Goal: Obtain resource: Download file/media

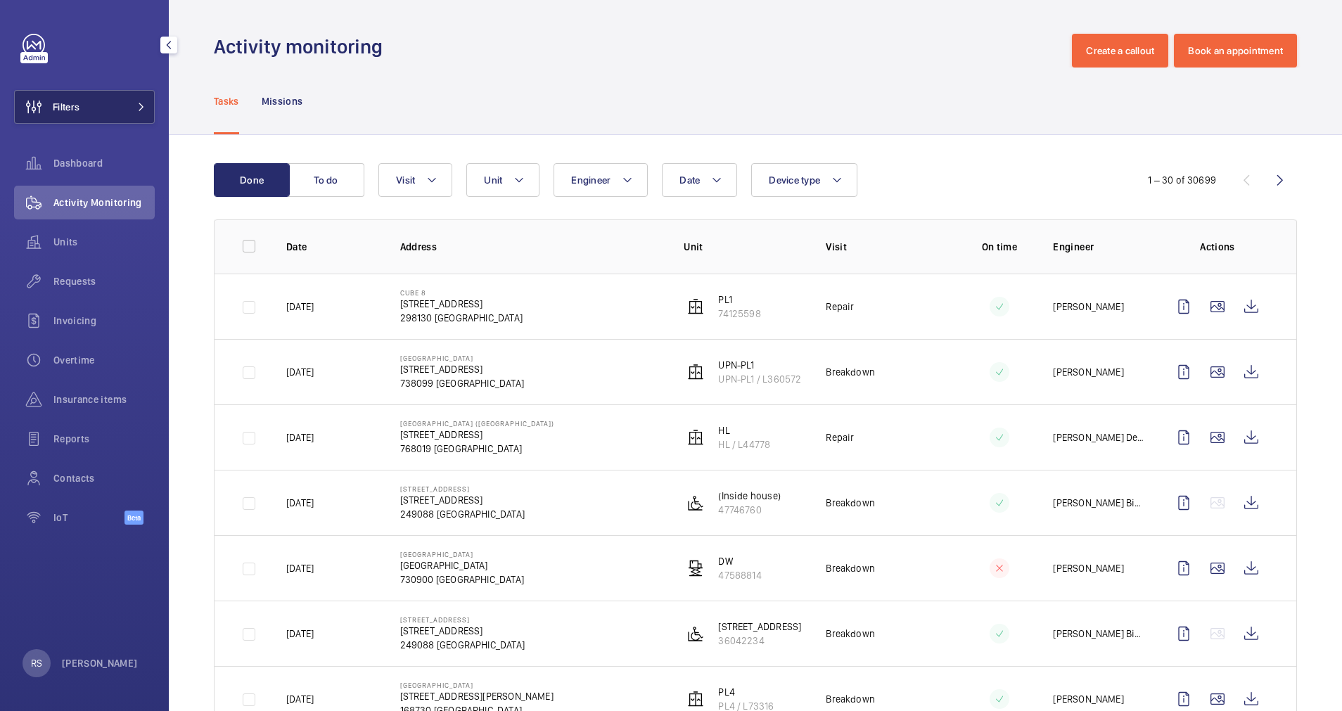
click at [138, 111] on button "Filters" at bounding box center [84, 107] width 141 height 34
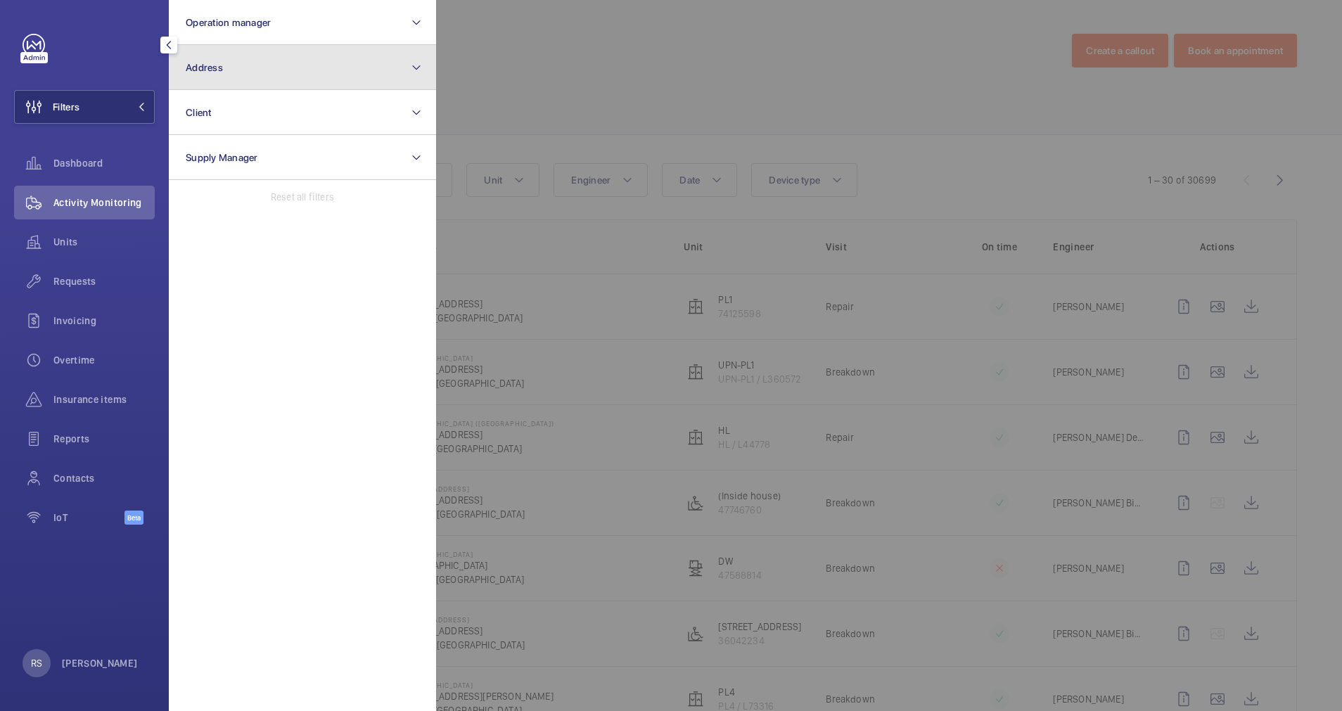
click at [219, 77] on button "Address" at bounding box center [302, 67] width 267 height 45
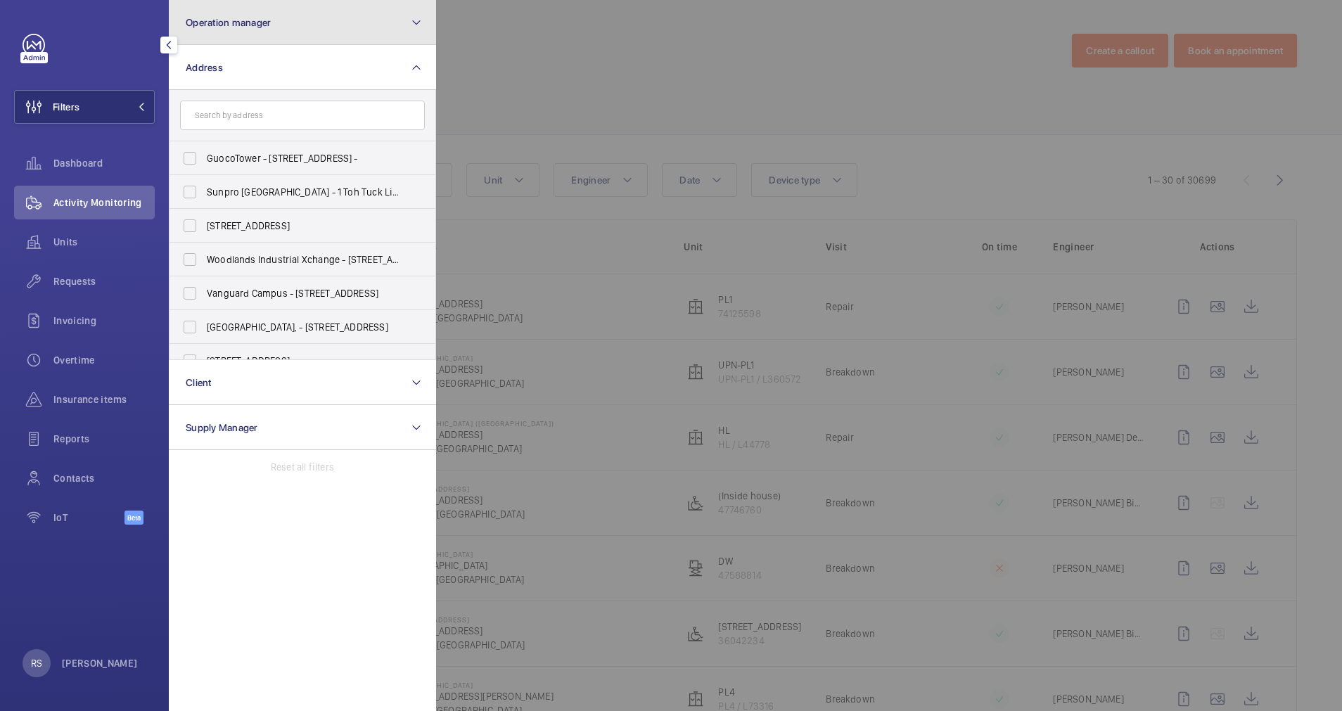
click at [260, 23] on span "Operation manager" at bounding box center [228, 22] width 85 height 11
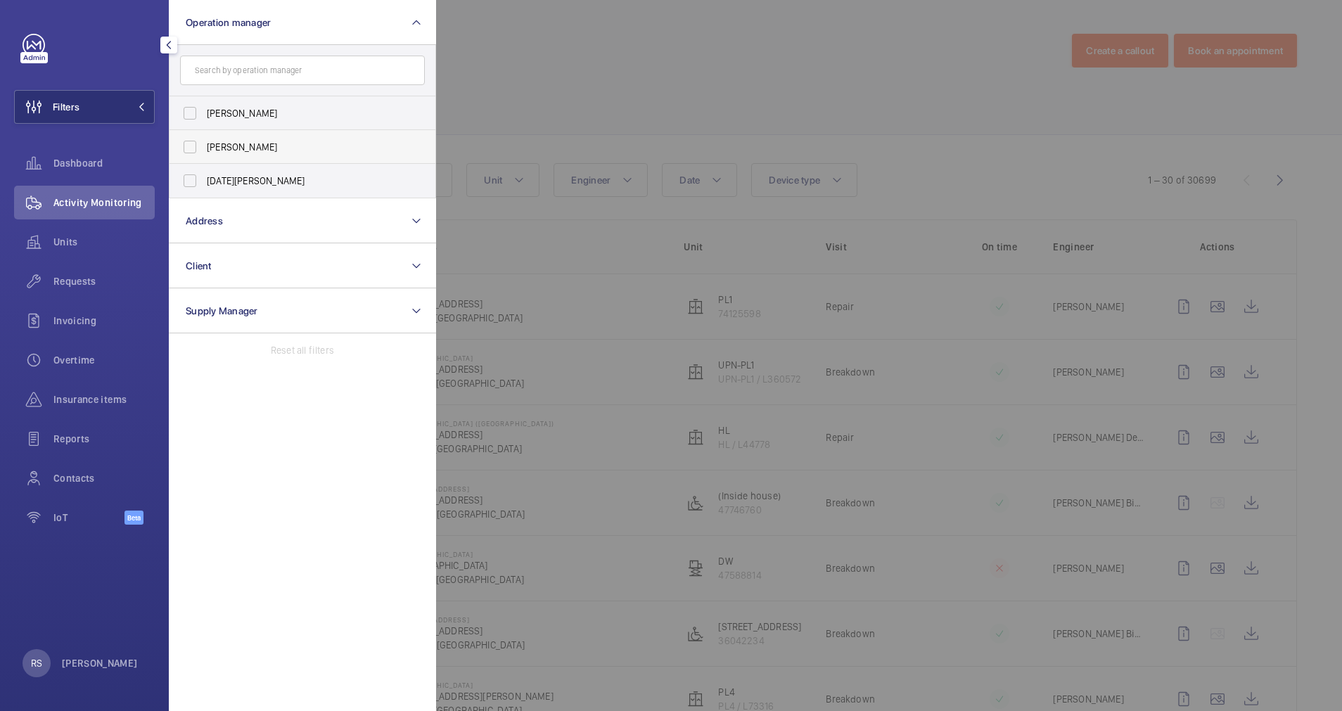
click at [232, 149] on span "[PERSON_NAME]" at bounding box center [303, 147] width 193 height 14
click at [204, 149] on input "[PERSON_NAME]" at bounding box center [190, 147] width 28 height 28
checkbox input "true"
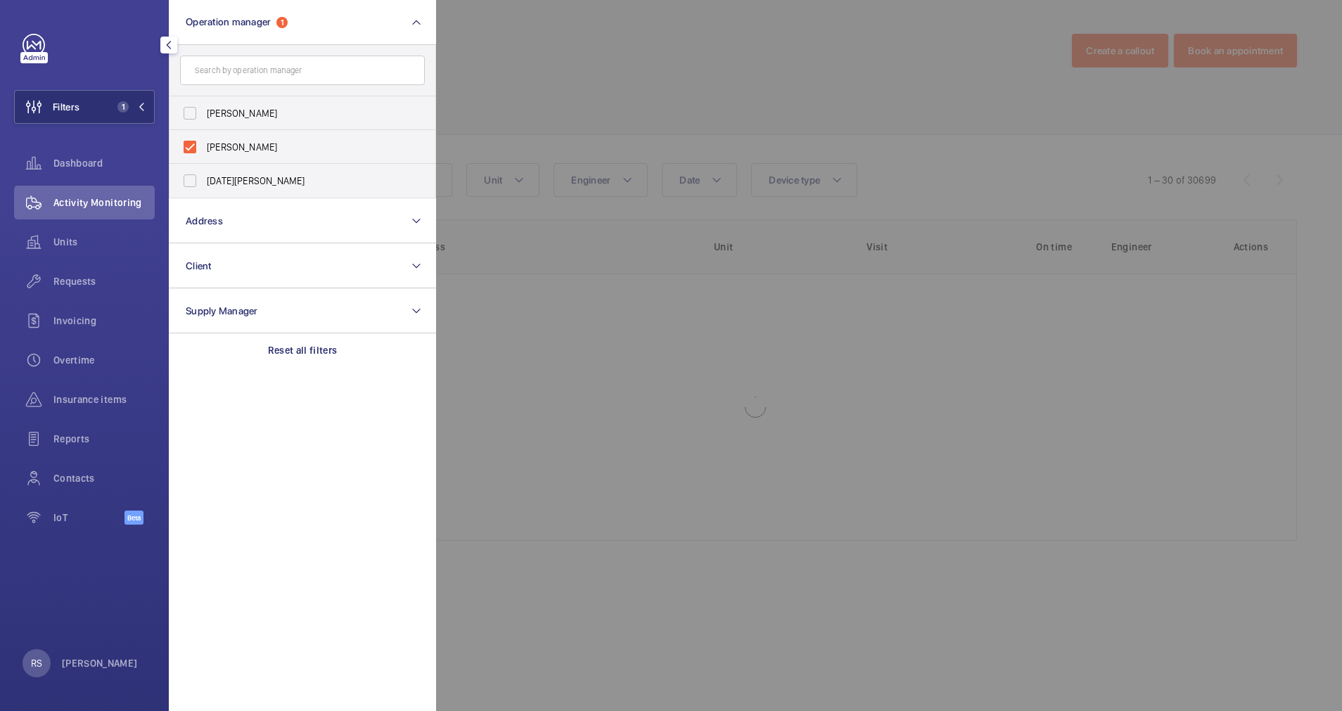
click at [525, 44] on div at bounding box center [1107, 355] width 1342 height 711
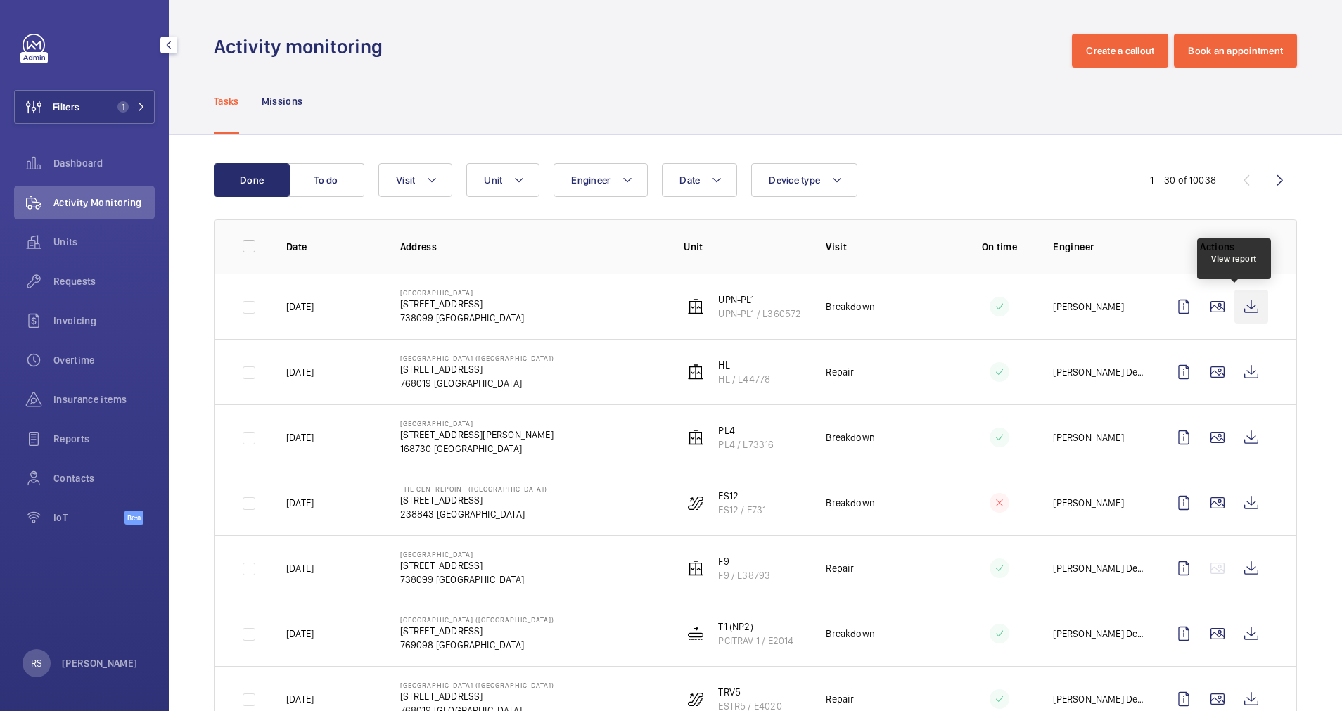
click at [1249, 313] on wm-front-icon-button at bounding box center [1252, 307] width 34 height 34
click at [1317, 81] on div "Tasks Missions" at bounding box center [755, 102] width 1173 height 68
